Goal: Task Accomplishment & Management: Complete application form

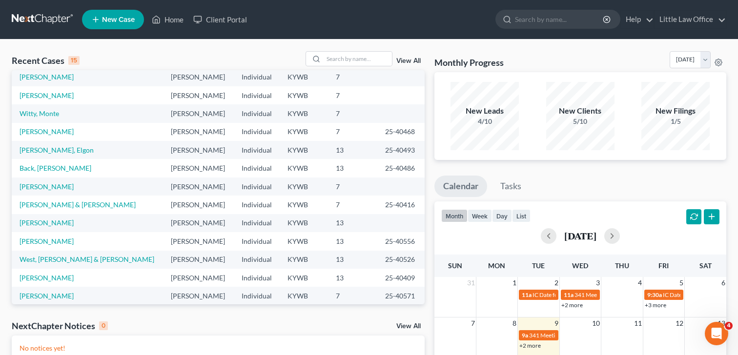
scroll to position [23, 0]
click at [48, 224] on link "[PERSON_NAME]" at bounding box center [47, 222] width 54 height 8
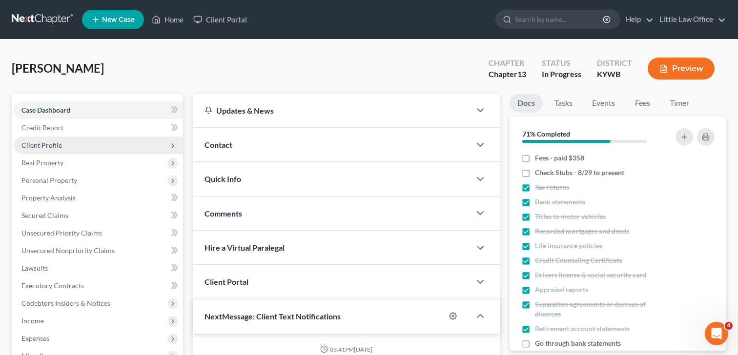
click at [55, 144] on span "Client Profile" at bounding box center [41, 145] width 41 height 8
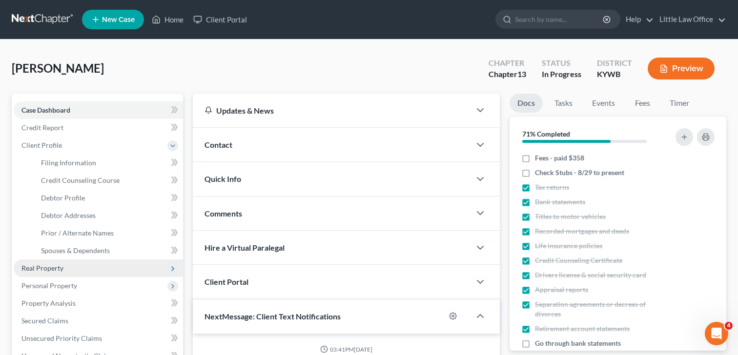
click at [60, 270] on span "Real Property" at bounding box center [42, 268] width 42 height 8
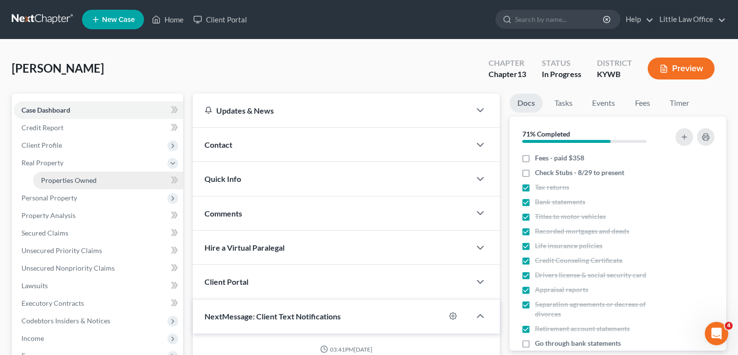
click at [76, 179] on span "Properties Owned" at bounding box center [69, 180] width 56 height 8
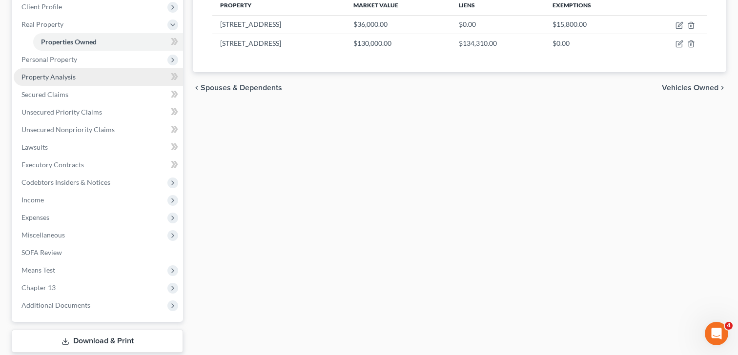
scroll to position [146, 0]
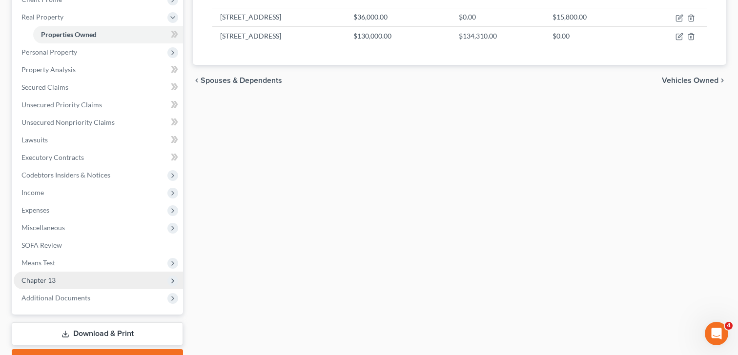
click at [58, 283] on span "Chapter 13" at bounding box center [98, 281] width 169 height 18
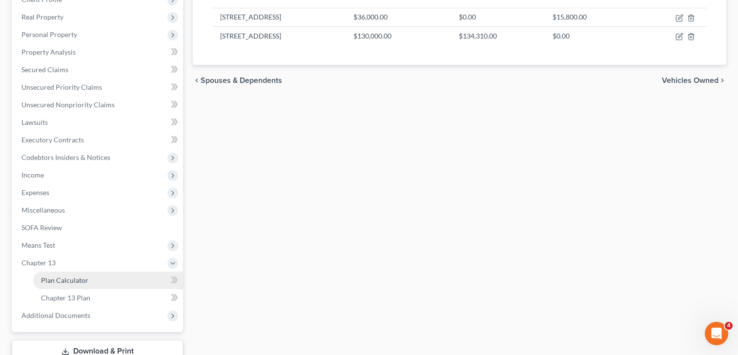
click at [59, 283] on span "Plan Calculator" at bounding box center [64, 280] width 47 height 8
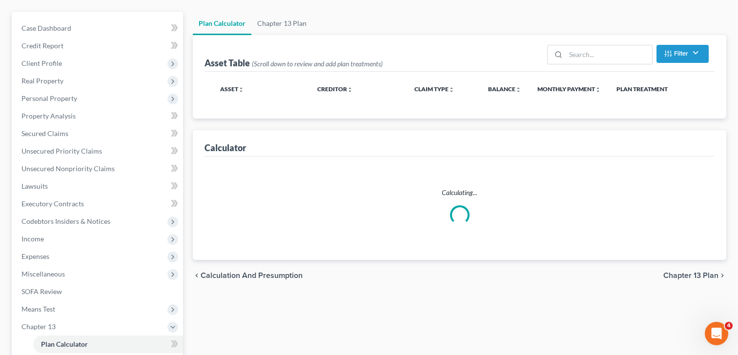
scroll to position [90, 0]
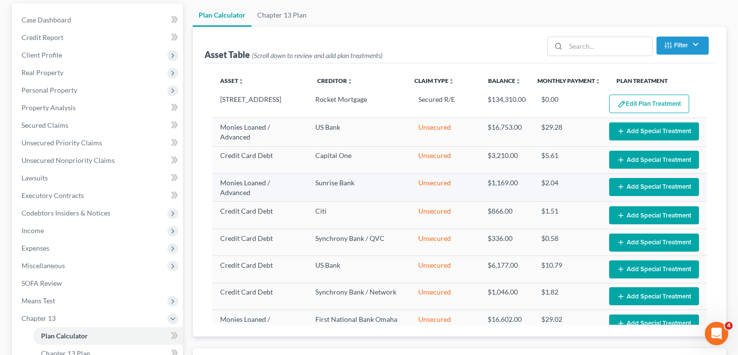
select select "59"
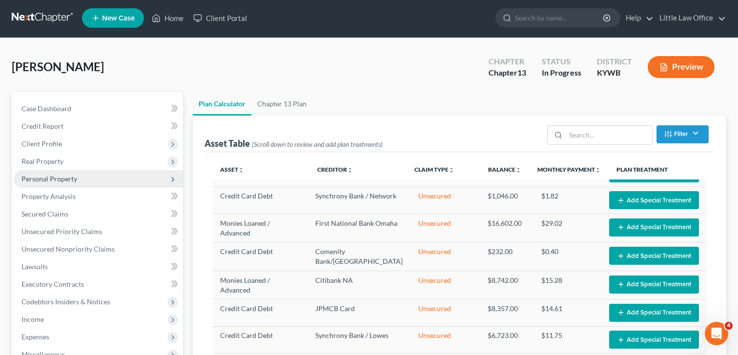
scroll to position [7, 0]
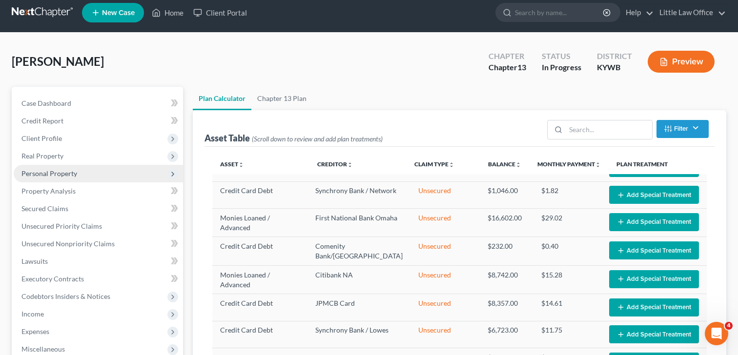
click at [70, 175] on span "Personal Property" at bounding box center [49, 173] width 56 height 8
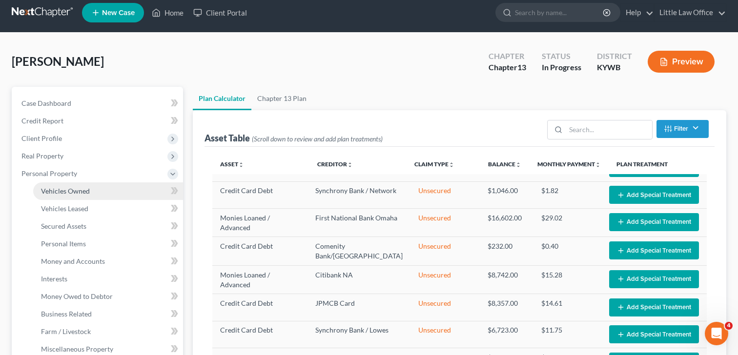
click at [71, 192] on span "Vehicles Owned" at bounding box center [65, 191] width 49 height 8
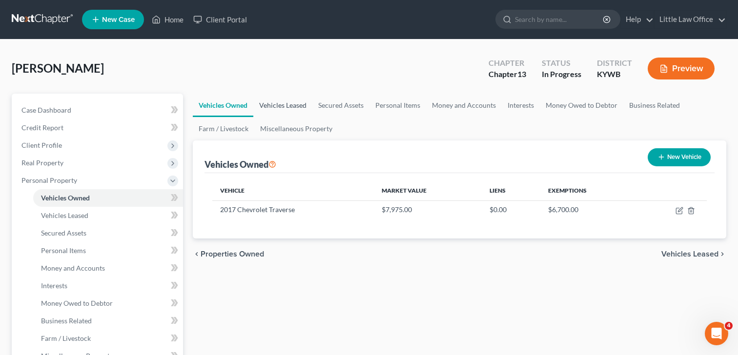
click at [283, 105] on link "Vehicles Leased" at bounding box center [282, 105] width 59 height 23
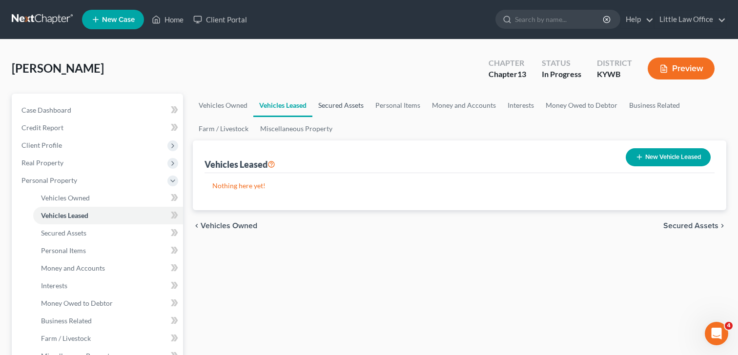
click at [326, 103] on link "Secured Assets" at bounding box center [340, 105] width 57 height 23
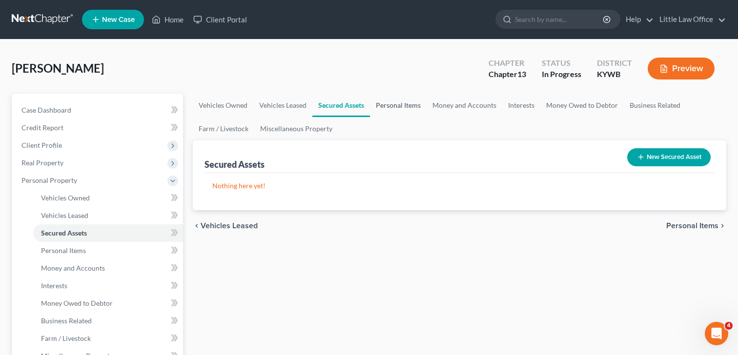
click at [401, 103] on link "Personal Items" at bounding box center [398, 105] width 57 height 23
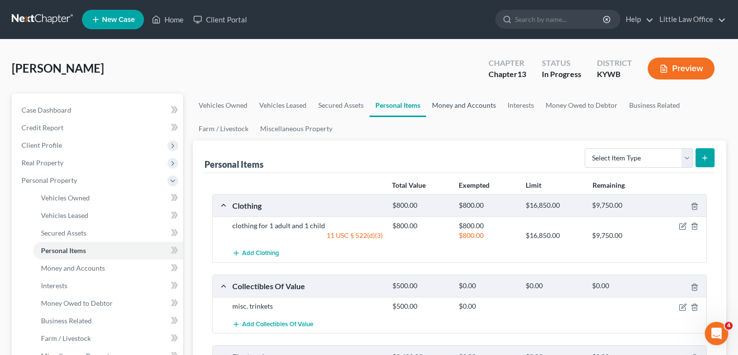
click at [452, 106] on link "Money and Accounts" at bounding box center [464, 105] width 76 height 23
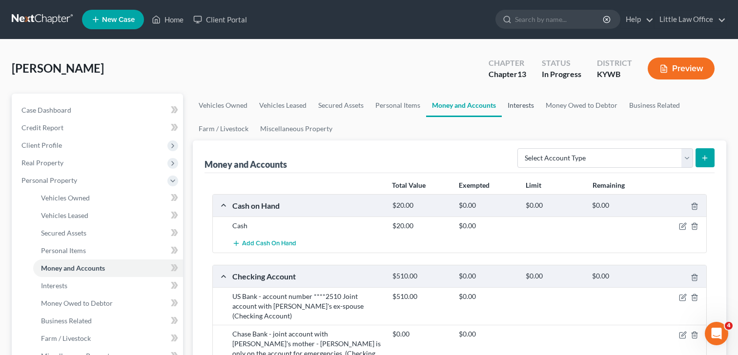
click at [513, 106] on link "Interests" at bounding box center [521, 105] width 38 height 23
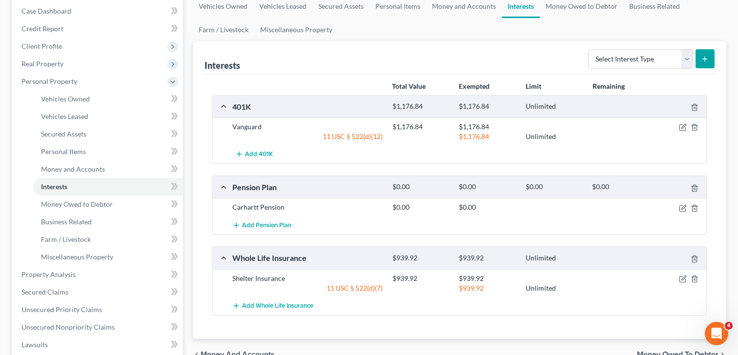
scroll to position [95, 0]
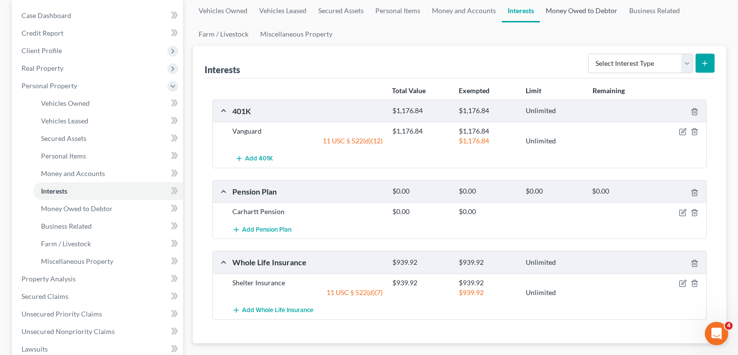
click at [582, 10] on link "Money Owed to Debtor" at bounding box center [581, 10] width 83 height 23
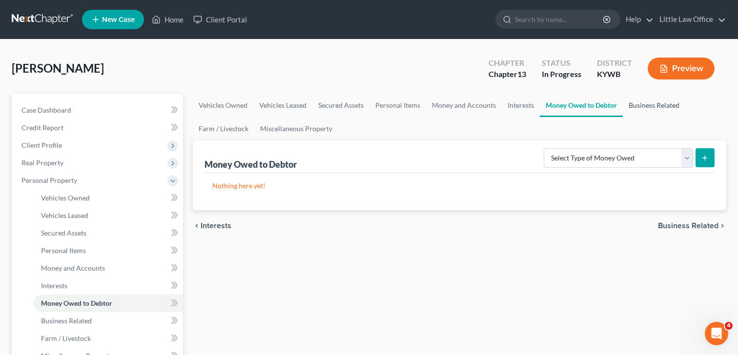
click at [663, 102] on link "Business Related" at bounding box center [654, 105] width 62 height 23
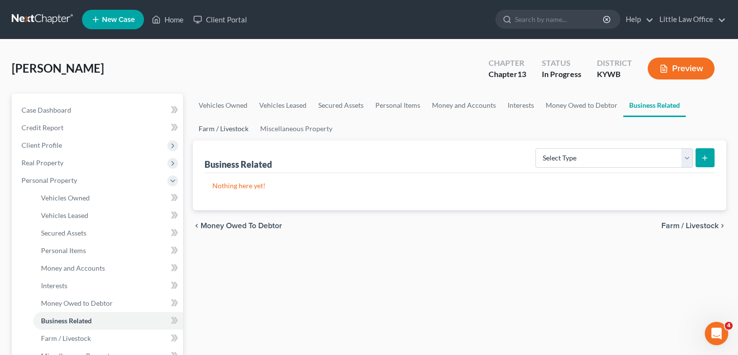
click at [231, 132] on link "Farm / Livestock" at bounding box center [224, 128] width 62 height 23
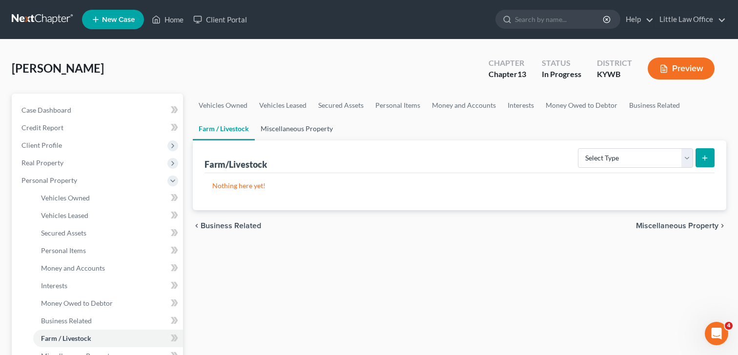
click at [296, 129] on link "Miscellaneous Property" at bounding box center [297, 128] width 84 height 23
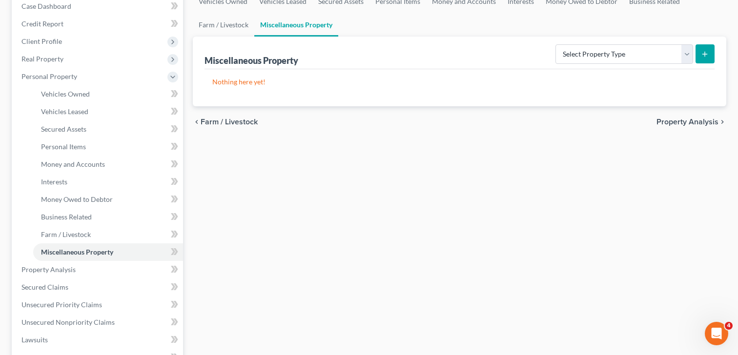
scroll to position [110, 0]
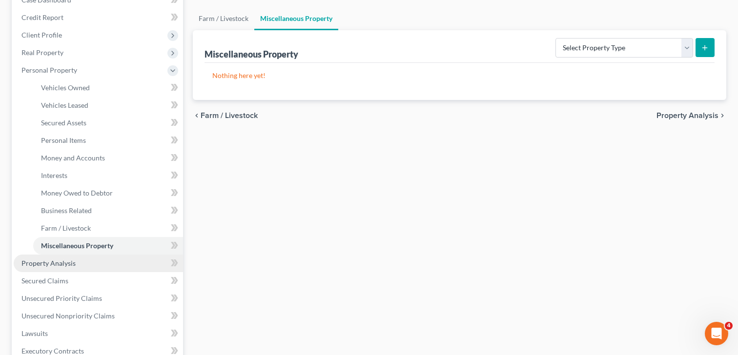
click at [71, 266] on span "Property Analysis" at bounding box center [48, 263] width 54 height 8
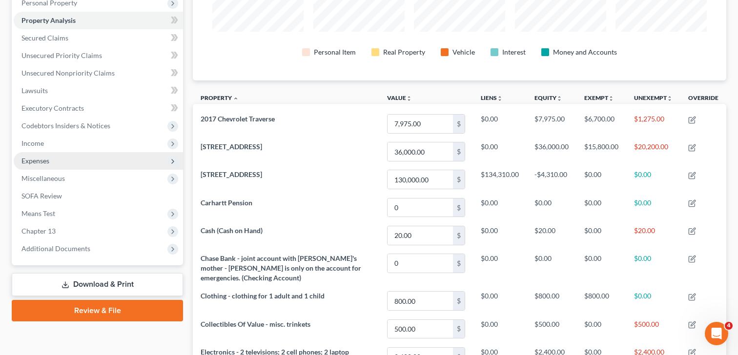
scroll to position [105, 0]
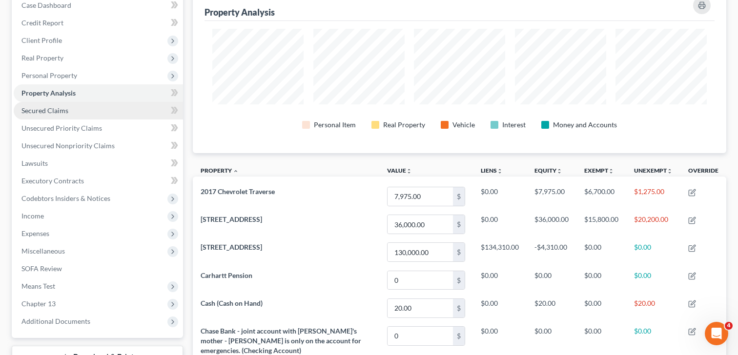
click at [62, 110] on span "Secured Claims" at bounding box center [44, 110] width 47 height 8
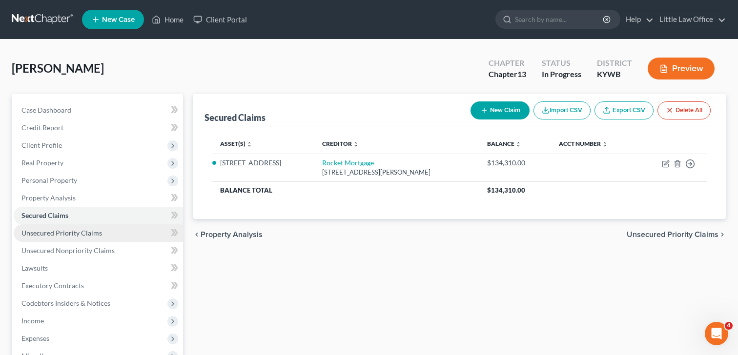
click at [76, 236] on span "Unsecured Priority Claims" at bounding box center [61, 233] width 81 height 8
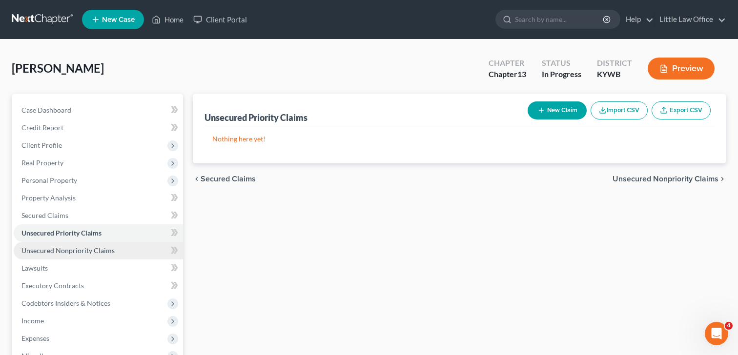
click at [77, 251] on span "Unsecured Nonpriority Claims" at bounding box center [67, 251] width 93 height 8
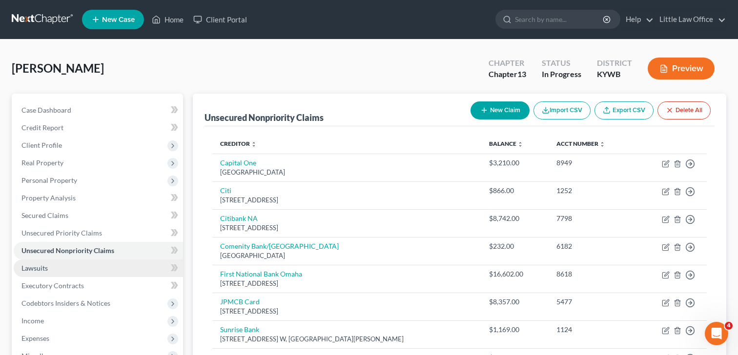
click at [59, 271] on link "Lawsuits" at bounding box center [98, 269] width 169 height 18
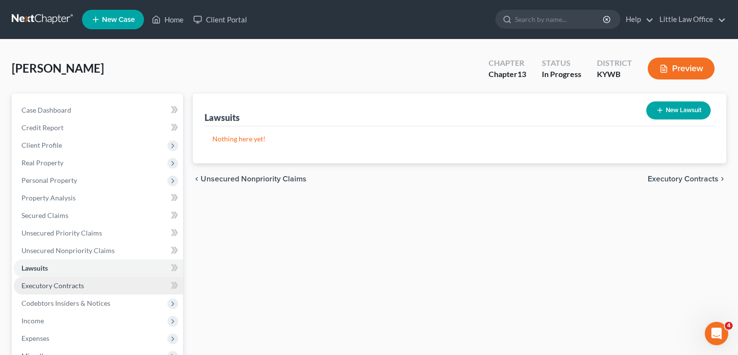
click at [61, 287] on span "Executory Contracts" at bounding box center [52, 286] width 62 height 8
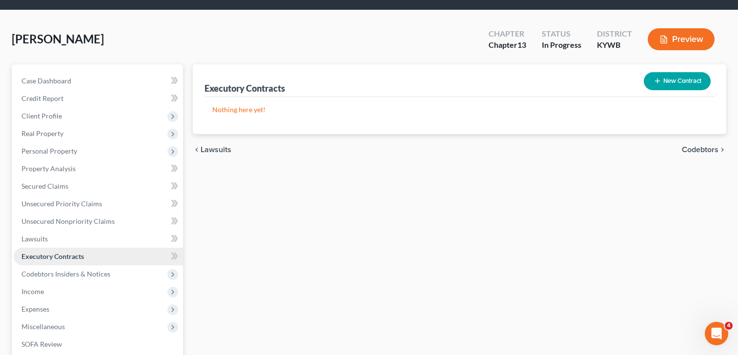
scroll to position [37, 0]
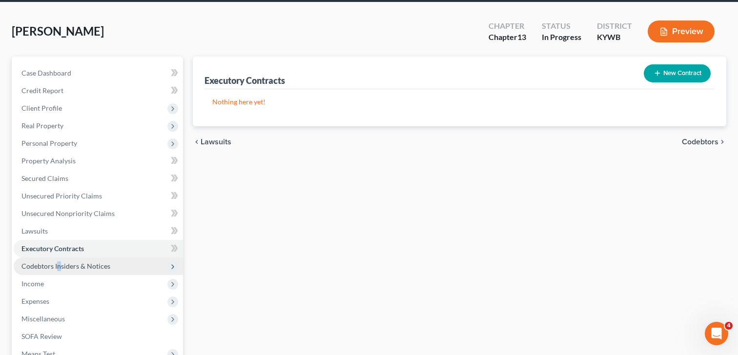
click at [58, 269] on span "Codebtors Insiders & Notices" at bounding box center [65, 266] width 89 height 8
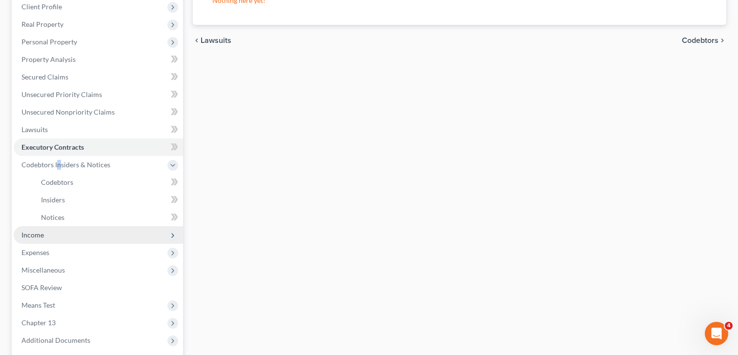
scroll to position [139, 0]
click at [44, 236] on span "Income" at bounding box center [98, 235] width 169 height 18
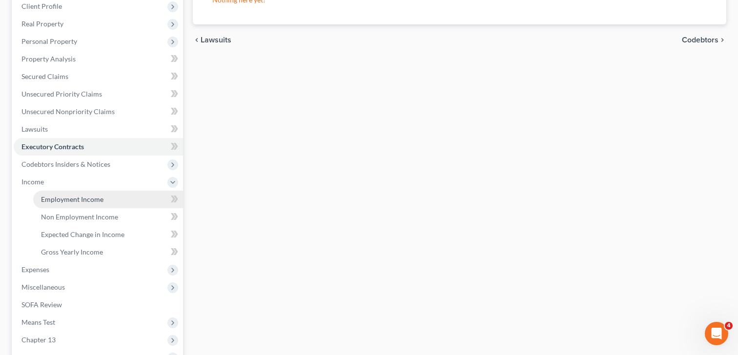
click at [62, 203] on link "Employment Income" at bounding box center [108, 200] width 150 height 18
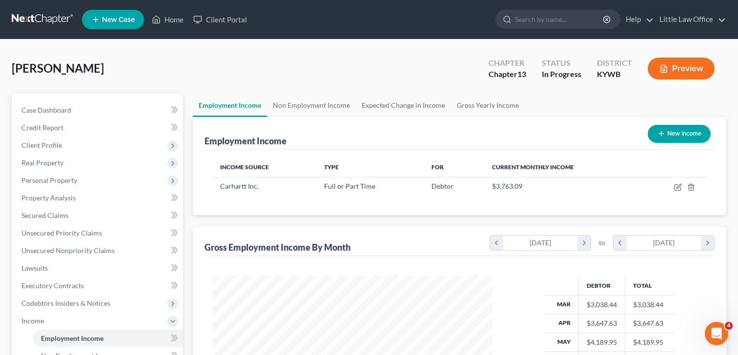
scroll to position [23, 0]
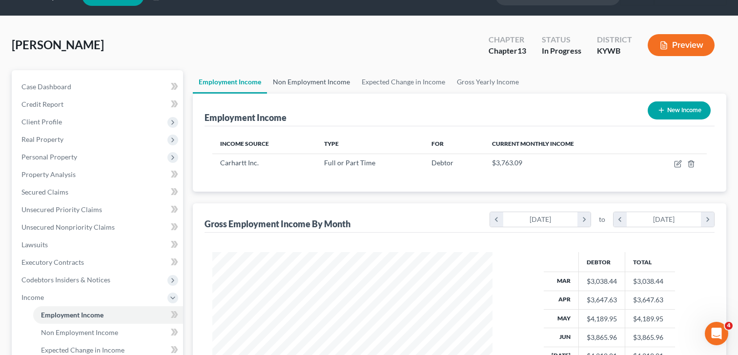
click at [320, 80] on link "Non Employment Income" at bounding box center [311, 81] width 89 height 23
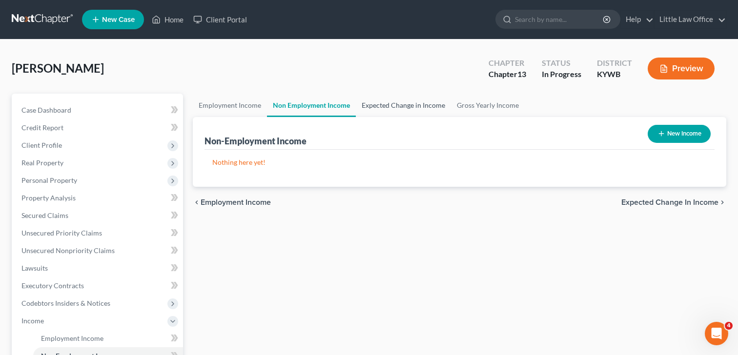
click at [412, 106] on link "Expected Change in Income" at bounding box center [403, 105] width 95 height 23
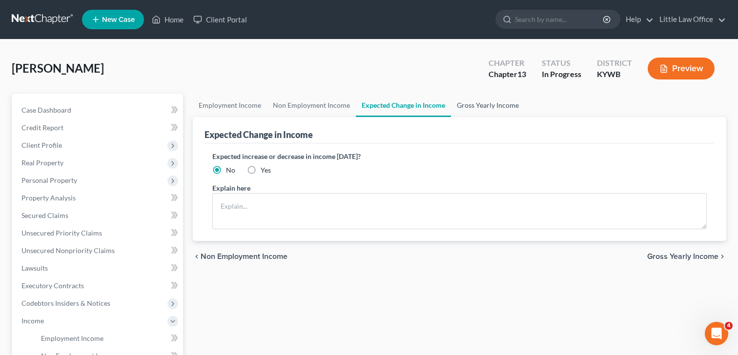
click at [469, 110] on link "Gross Yearly Income" at bounding box center [488, 105] width 74 height 23
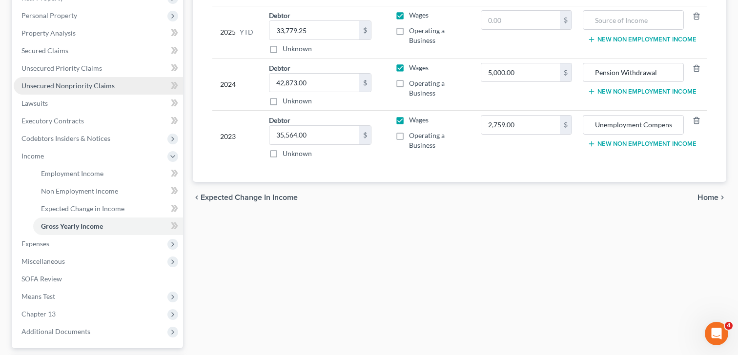
scroll to position [216, 0]
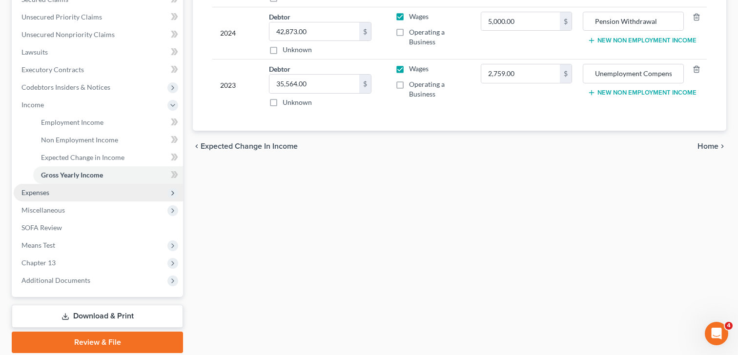
click at [73, 191] on span "Expenses" at bounding box center [98, 193] width 169 height 18
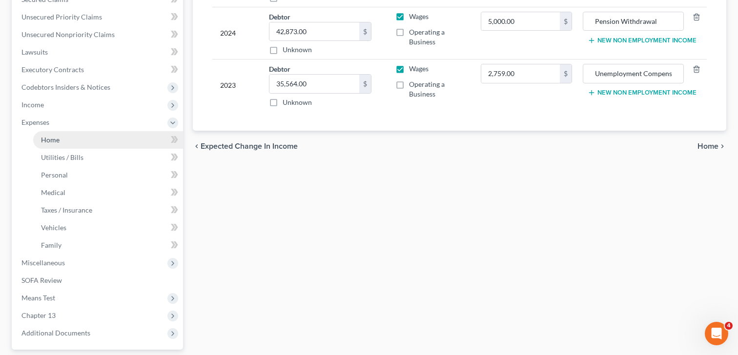
click at [64, 137] on link "Home" at bounding box center [108, 140] width 150 height 18
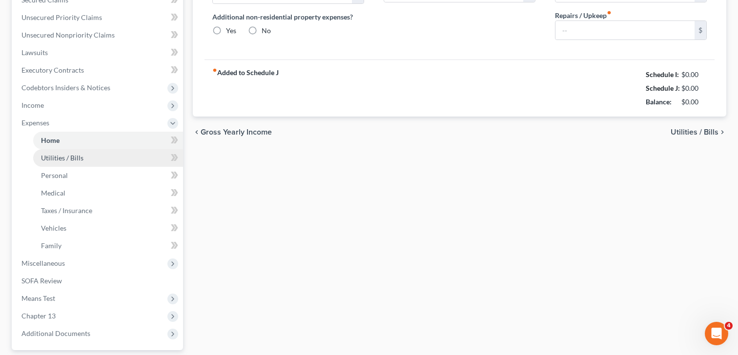
type input "0.00"
radio input "true"
type input "0.00"
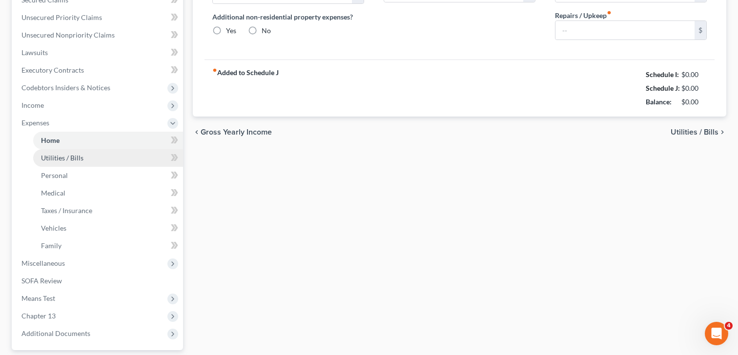
type input "0.00"
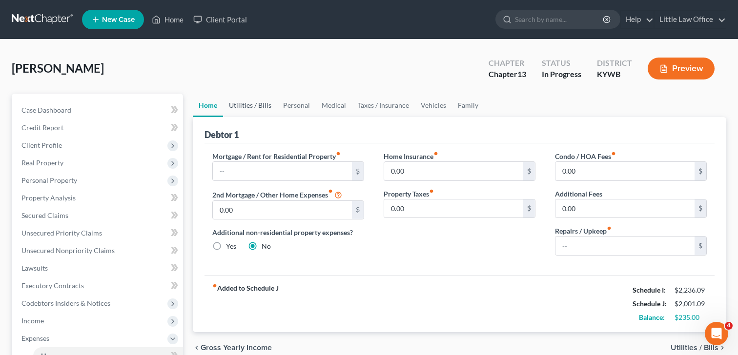
click at [251, 102] on link "Utilities / Bills" at bounding box center [250, 105] width 54 height 23
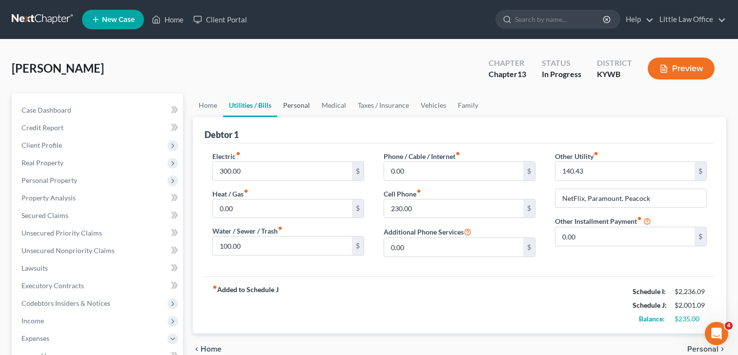
click at [298, 103] on link "Personal" at bounding box center [296, 105] width 39 height 23
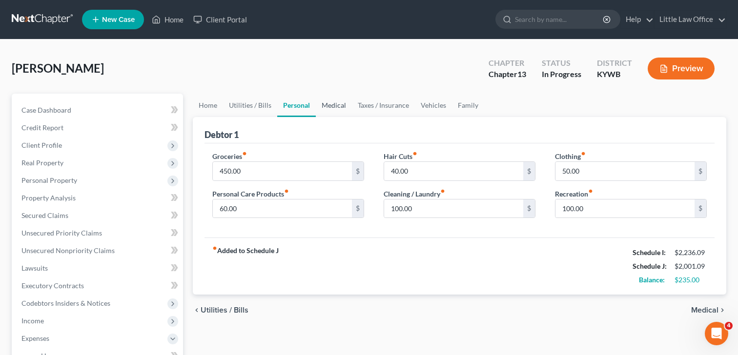
click at [336, 108] on link "Medical" at bounding box center [334, 105] width 36 height 23
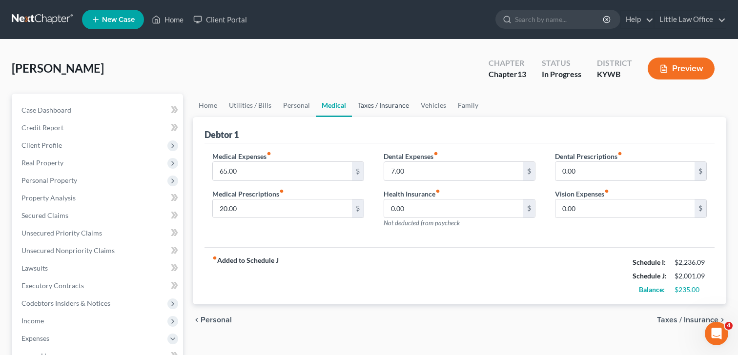
click at [391, 107] on link "Taxes / Insurance" at bounding box center [383, 105] width 63 height 23
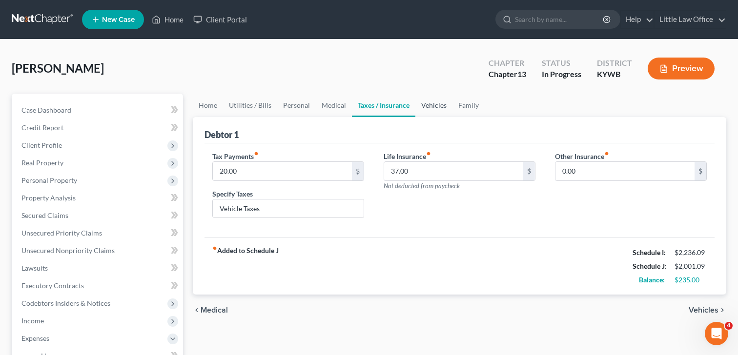
click at [427, 105] on link "Vehicles" at bounding box center [434, 105] width 37 height 23
